Goal: Navigation & Orientation: Find specific page/section

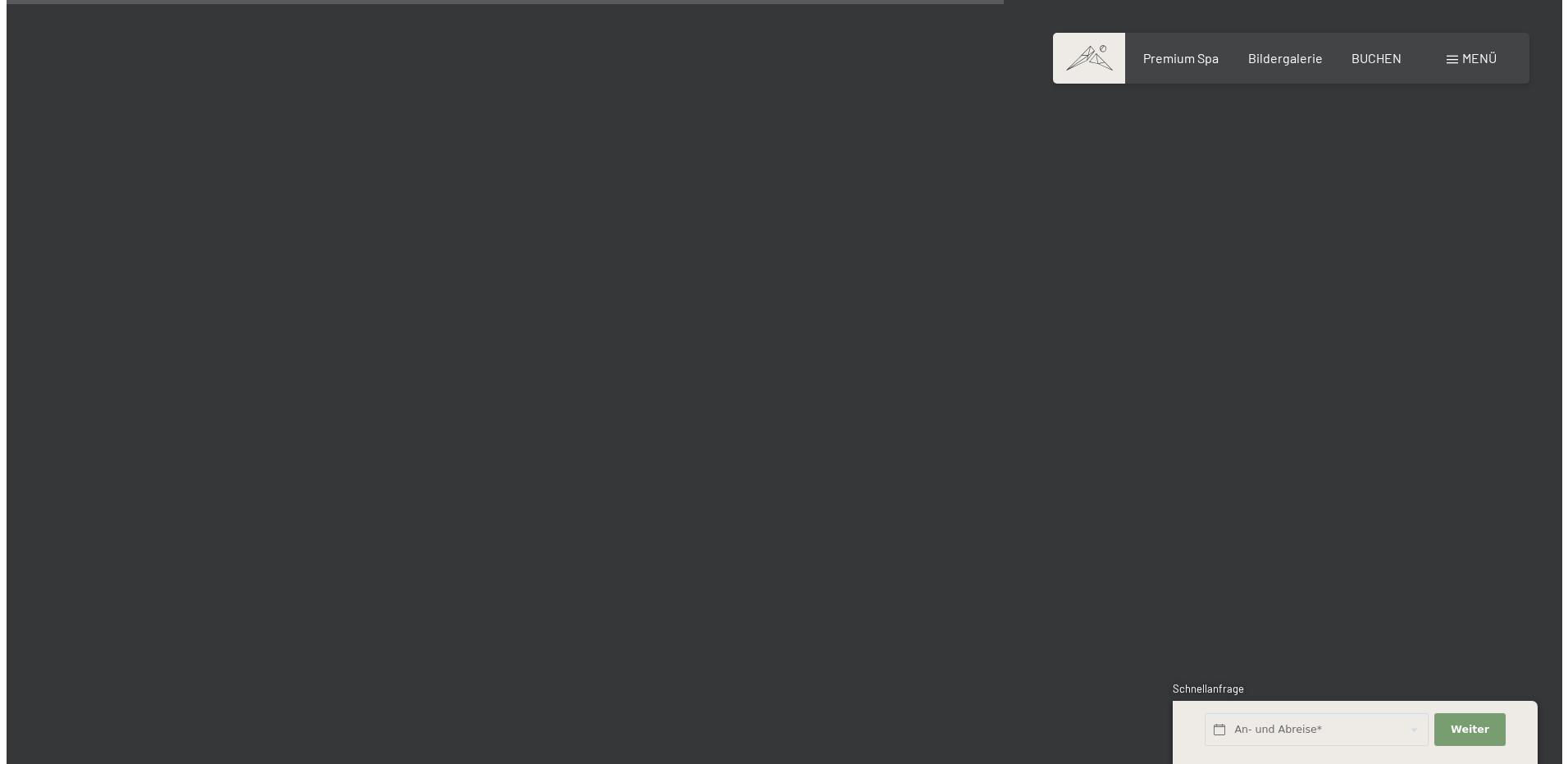
scroll to position [3361, 0]
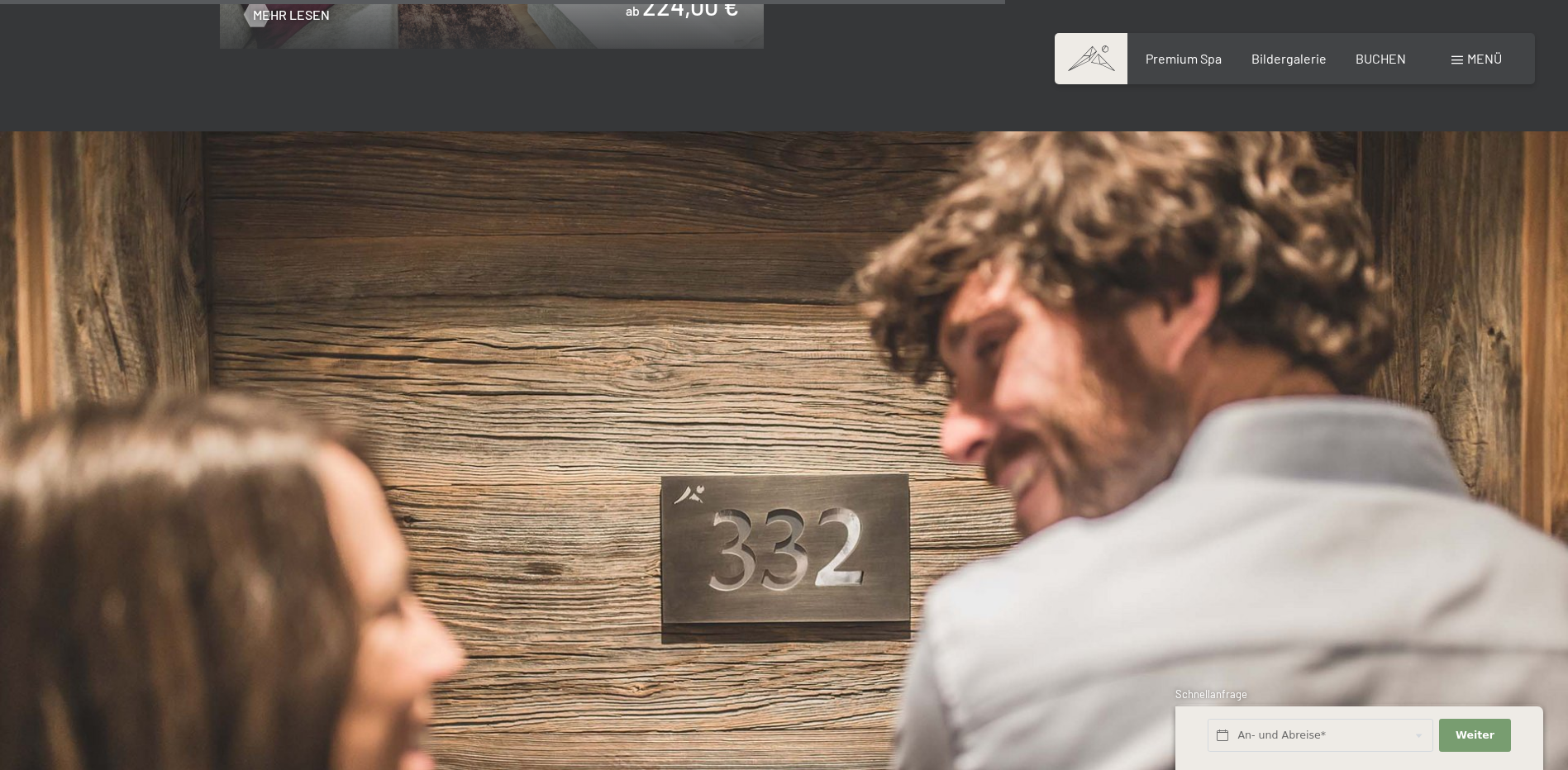
click at [1458, 59] on span at bounding box center [1457, 60] width 12 height 8
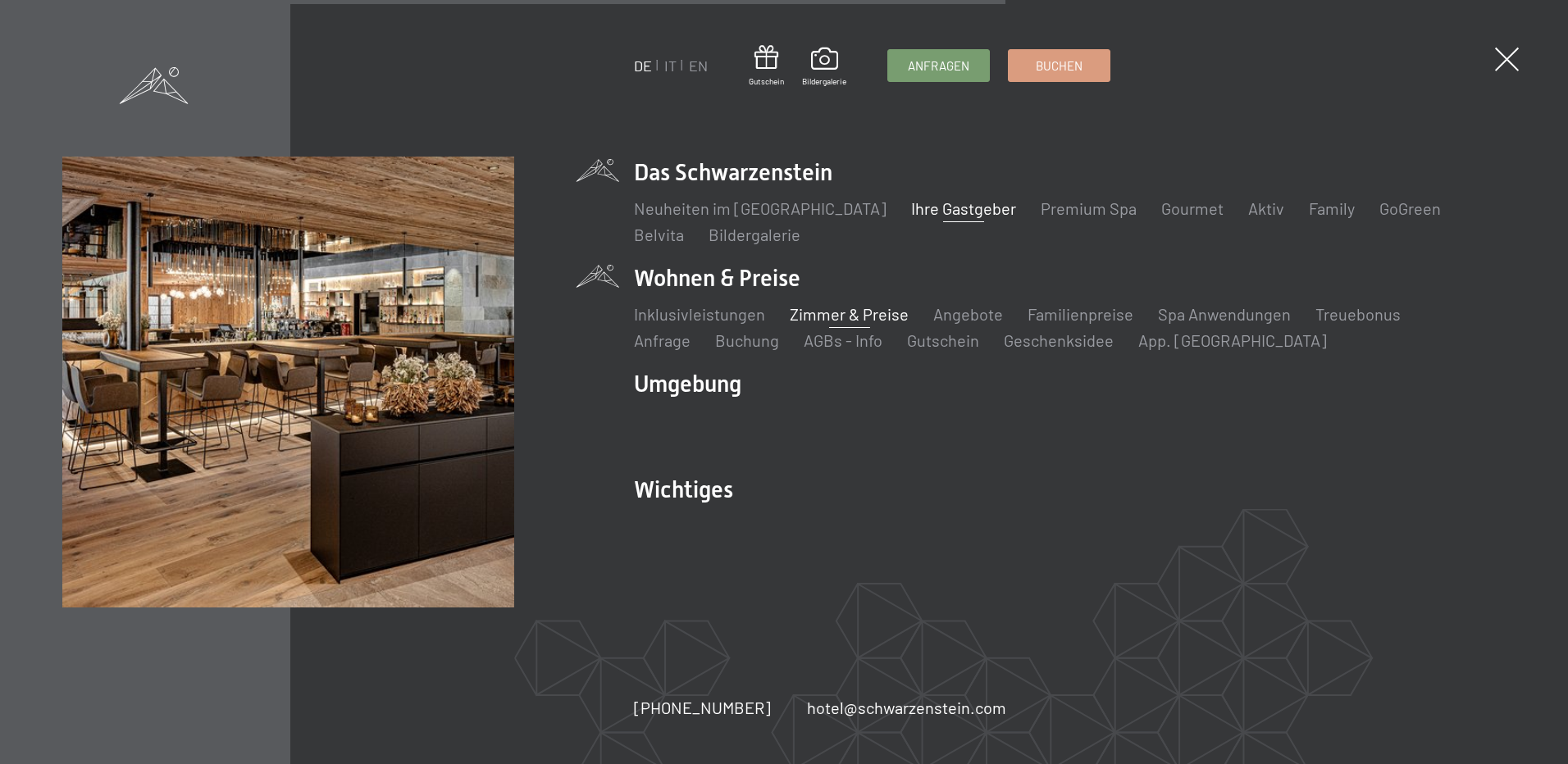
click at [938, 206] on link "Ihre Gastgeber" at bounding box center [964, 208] width 105 height 19
click at [1065, 211] on link "Premium Spa" at bounding box center [1089, 208] width 96 height 19
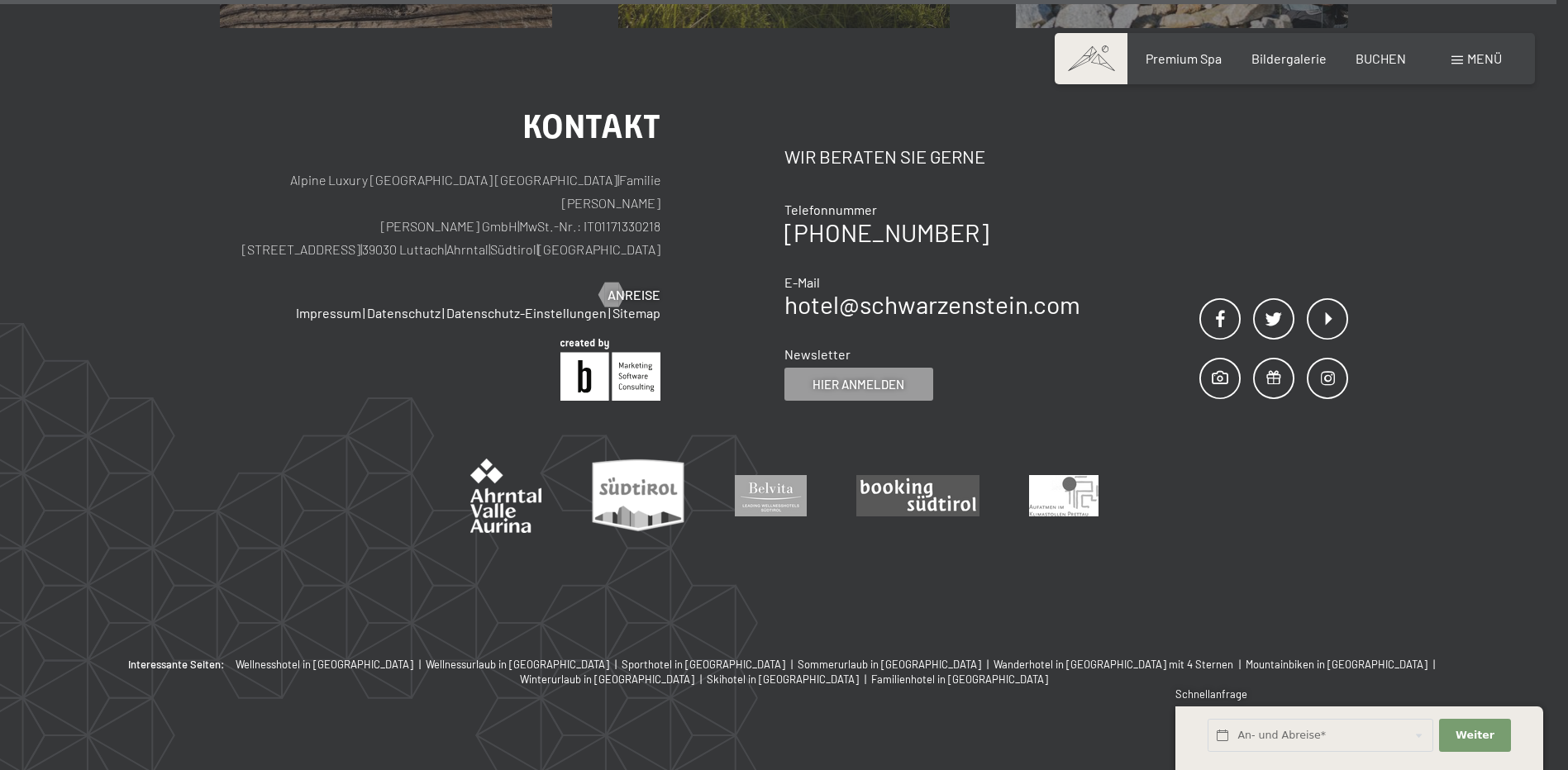
scroll to position [5784, 0]
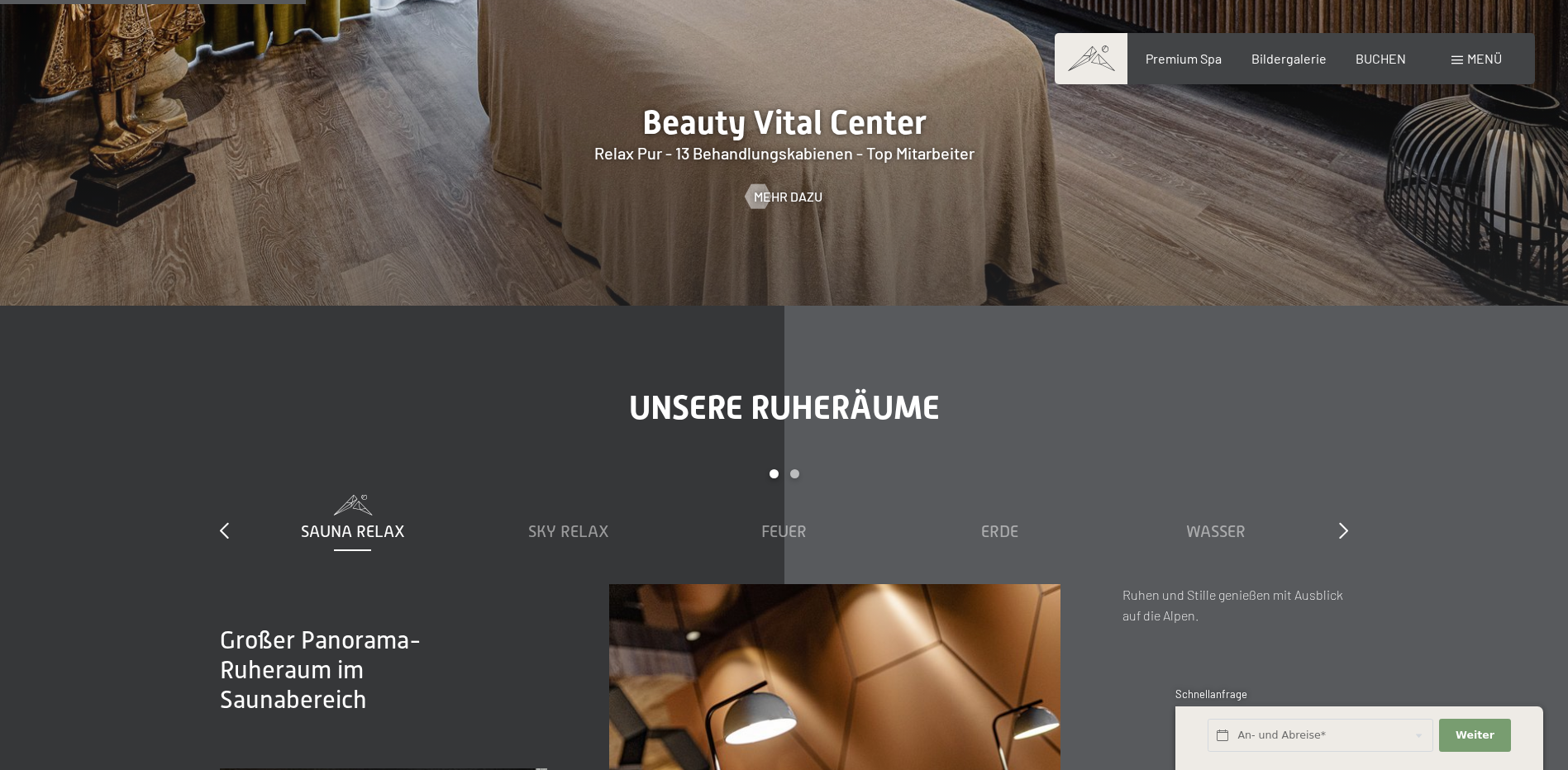
scroll to position [2644, 0]
